Goal: Task Accomplishment & Management: Complete application form

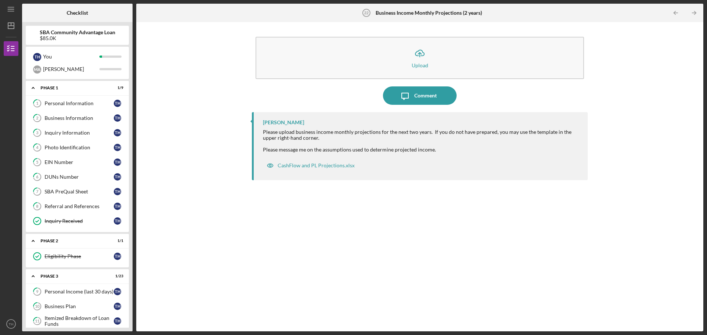
scroll to position [294, 0]
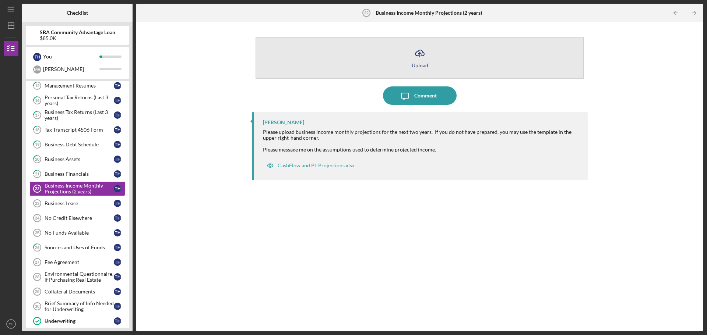
click at [422, 56] on icon "button" at bounding box center [419, 53] width 9 height 6
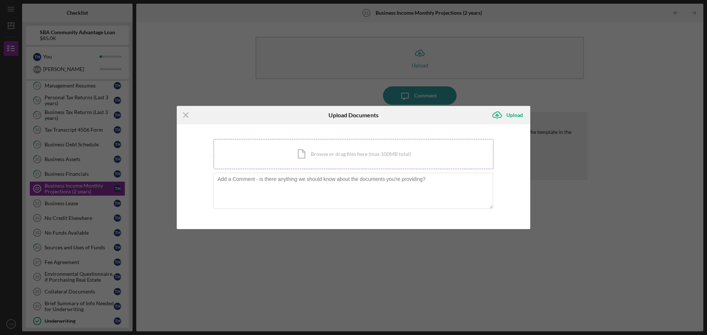
click at [368, 151] on div "Icon/Document Browse or drag files here (max 100MB total) Tap to choose files o…" at bounding box center [353, 154] width 280 height 30
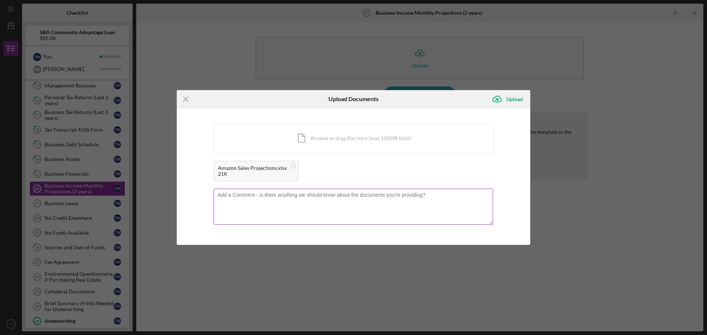
click at [358, 201] on textarea at bounding box center [352, 207] width 279 height 36
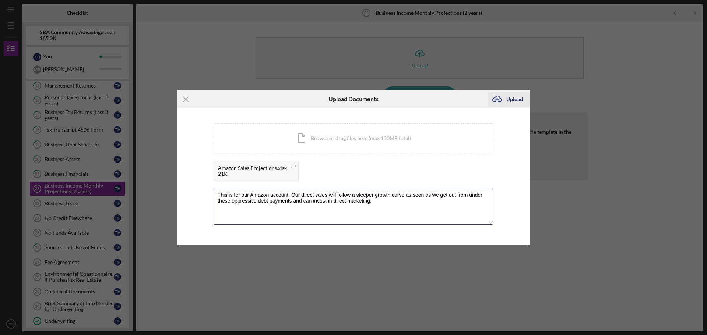
type textarea "This is for our Amazon account. Our direct sales will follow a steeper growth c…"
click at [512, 101] on div "Upload" at bounding box center [514, 99] width 17 height 15
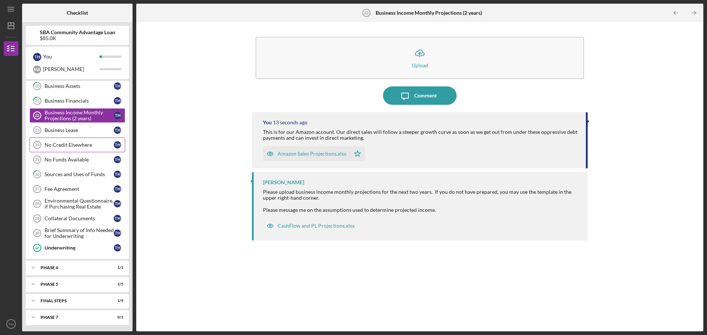
scroll to position [368, 0]
click at [88, 133] on div "Business Lease" at bounding box center [79, 130] width 69 height 6
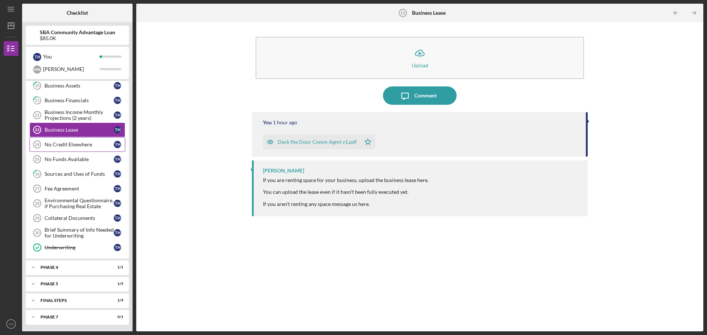
click at [84, 147] on div "No Credit Elsewhere" at bounding box center [79, 145] width 69 height 6
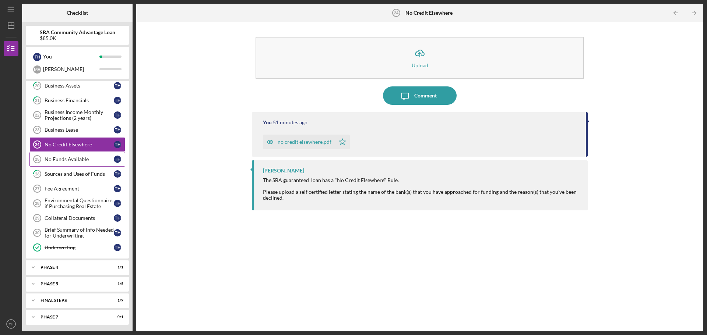
click at [82, 160] on div "No Funds Available" at bounding box center [79, 159] width 69 height 6
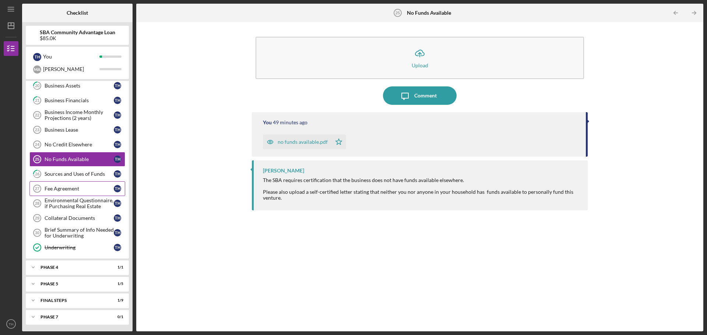
click at [81, 188] on div "Fee Agreement" at bounding box center [79, 189] width 69 height 6
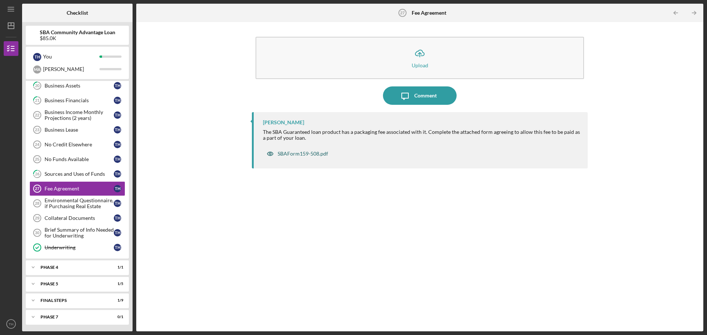
click at [295, 155] on div "SBAForm159-508.pdf" at bounding box center [303, 154] width 50 height 6
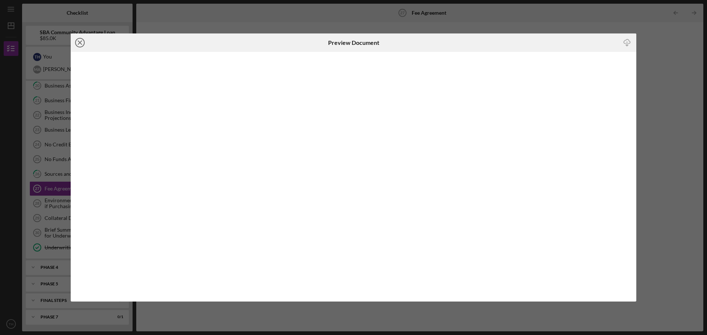
click at [84, 42] on circle at bounding box center [79, 42] width 9 height 9
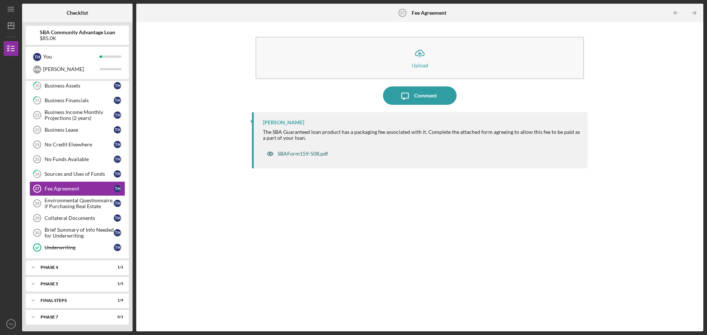
click at [318, 151] on div "SBAForm159-508.pdf" at bounding box center [303, 154] width 50 height 6
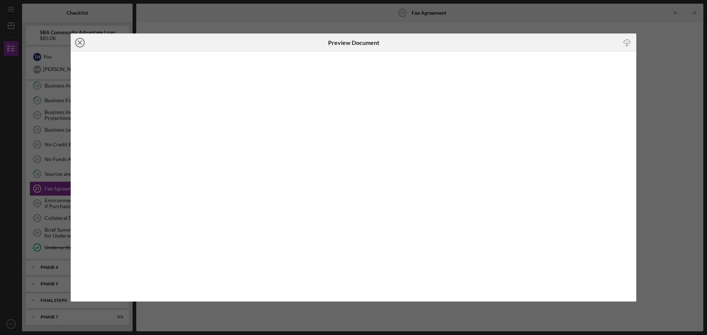
click at [78, 41] on line at bounding box center [80, 43] width 4 height 4
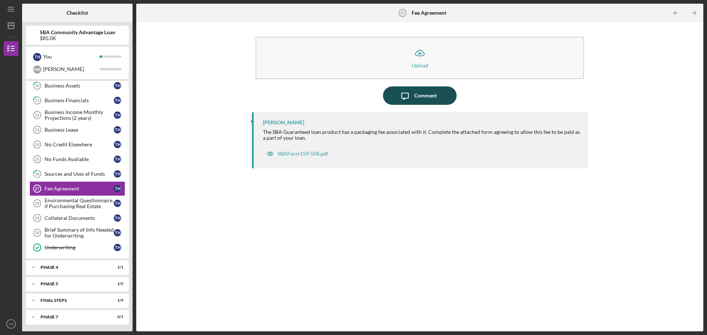
click at [423, 96] on div "Comment" at bounding box center [425, 95] width 22 height 18
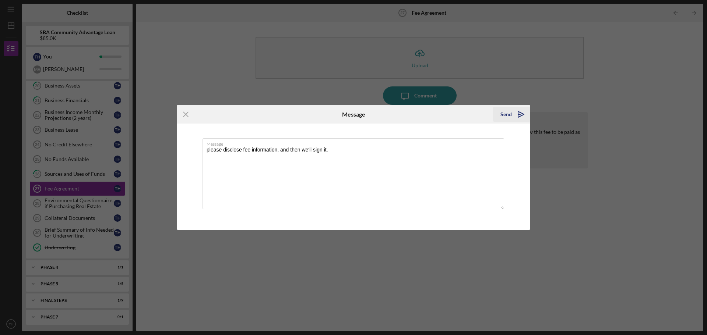
type textarea "please disclose fee information, and then we'll sign it."
click at [510, 114] on div "Send" at bounding box center [505, 114] width 11 height 15
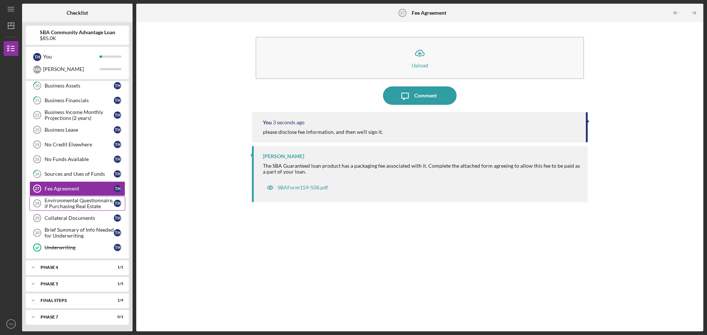
click at [86, 202] on div "Environmental Questionnaire, if Purchasing Real Estate" at bounding box center [79, 204] width 69 height 12
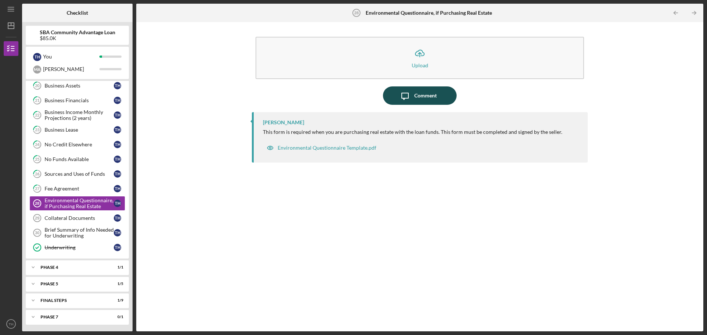
click at [418, 94] on div "Comment" at bounding box center [425, 95] width 22 height 18
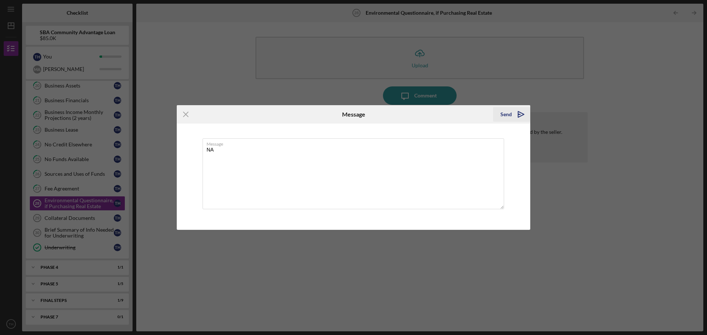
type textarea "NA"
click at [515, 112] on icon "Icon/icon-invite-send" at bounding box center [521, 114] width 18 height 18
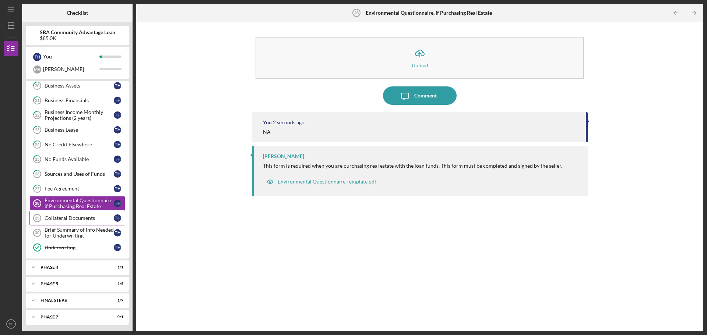
click at [91, 218] on div "Collateral Documents" at bounding box center [79, 218] width 69 height 6
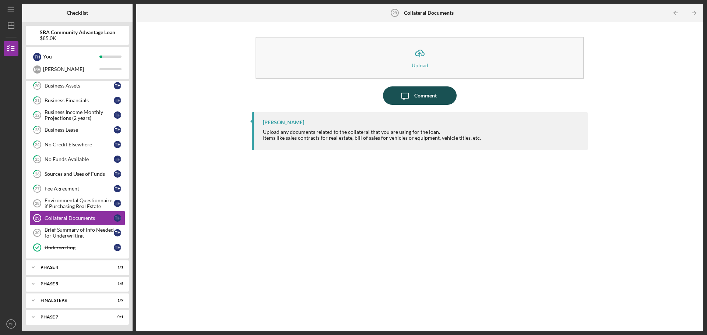
click at [415, 96] on div "Comment" at bounding box center [425, 95] width 22 height 18
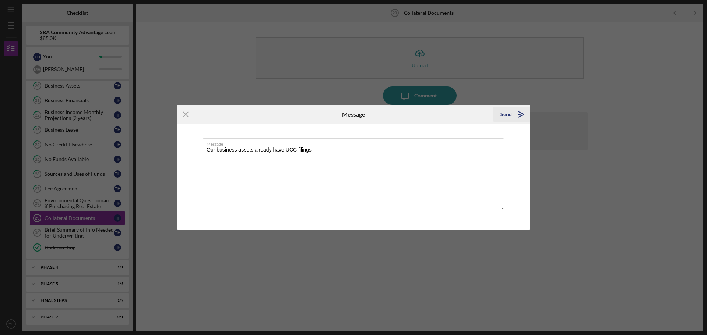
type textarea "Our business assets already have UCC filings"
click at [511, 112] on button "Send Icon/icon-invite-send" at bounding box center [511, 114] width 37 height 15
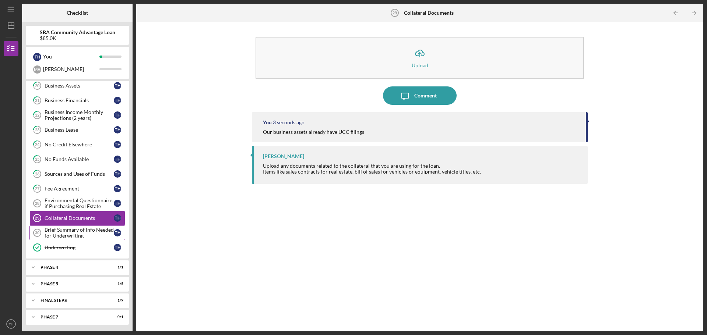
click at [97, 232] on div "Brief Summary of Info Needed for Underwriting" at bounding box center [79, 233] width 69 height 12
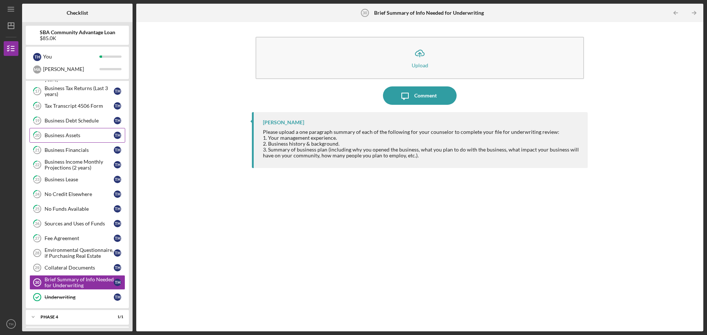
scroll to position [369, 0]
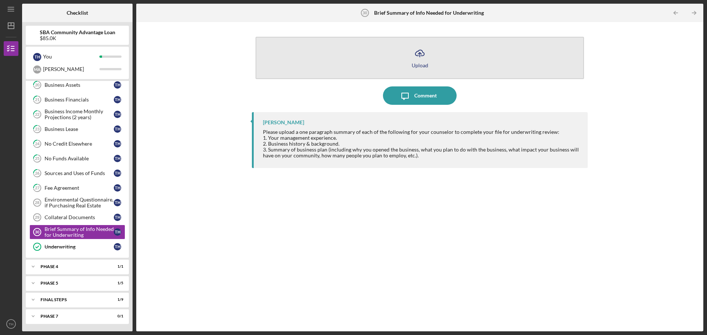
click at [418, 49] on icon "Icon/Upload" at bounding box center [419, 53] width 18 height 18
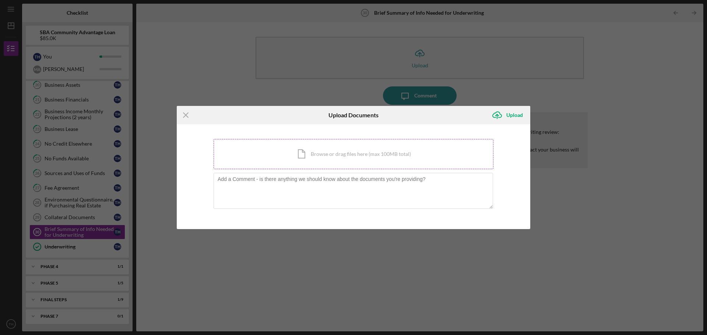
click at [352, 150] on div "Icon/Document Browse or drag files here (max 100MB total) Tap to choose files o…" at bounding box center [353, 154] width 280 height 30
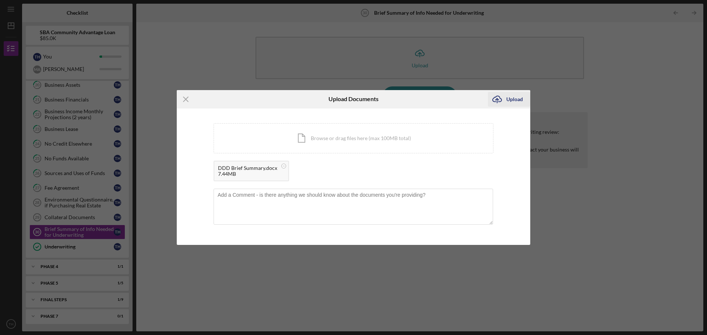
click at [506, 99] on div "Upload" at bounding box center [514, 99] width 17 height 15
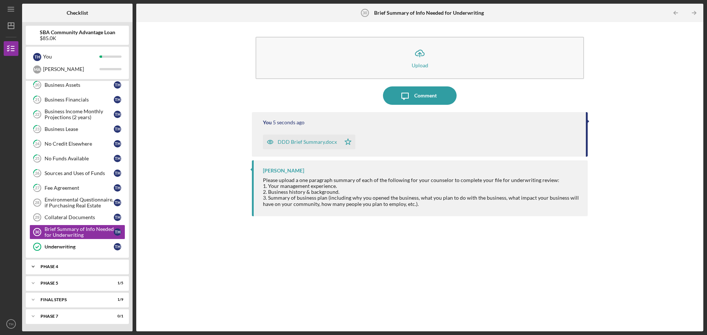
click at [68, 268] on div "Phase 4" at bounding box center [79, 267] width 79 height 4
click at [72, 301] on div "Phase 5" at bounding box center [79, 302] width 79 height 4
